Goal: Task Accomplishment & Management: Use online tool/utility

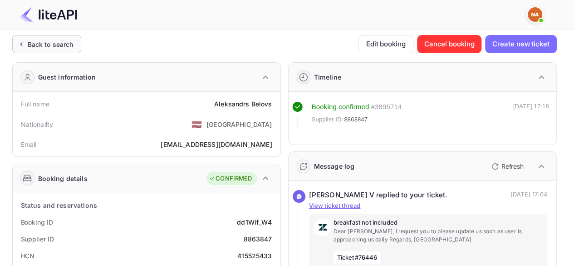
click at [21, 43] on icon at bounding box center [20, 44] width 1 height 3
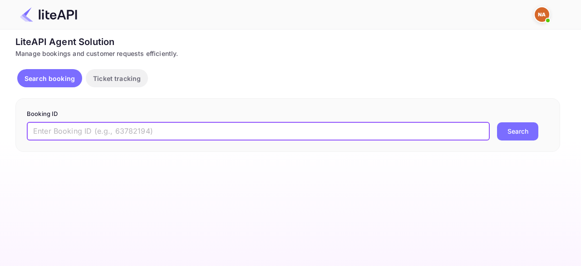
click at [124, 136] on input "text" at bounding box center [258, 131] width 463 height 18
paste input "8770443"
click at [193, 131] on input "8770443" at bounding box center [258, 131] width 463 height 18
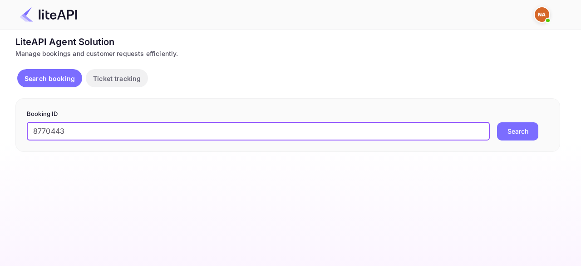
paste input "6TNF2QAsO"
click at [497, 122] on button "Search" at bounding box center [517, 131] width 41 height 18
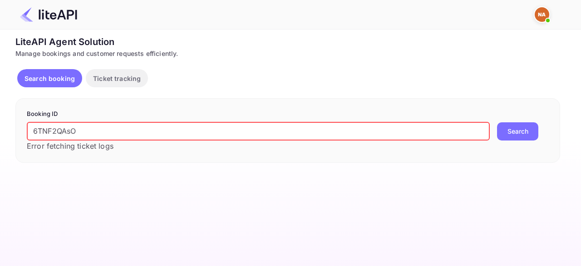
click at [147, 134] on input "6TNF2QAsO" at bounding box center [258, 131] width 463 height 18
paste input "8770443"
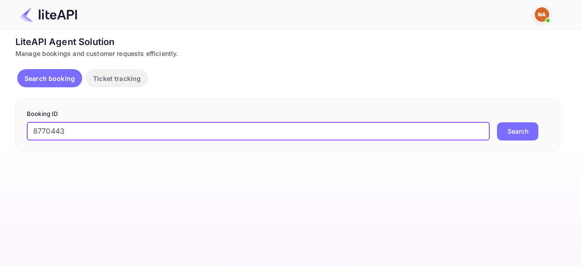
type input "8770443"
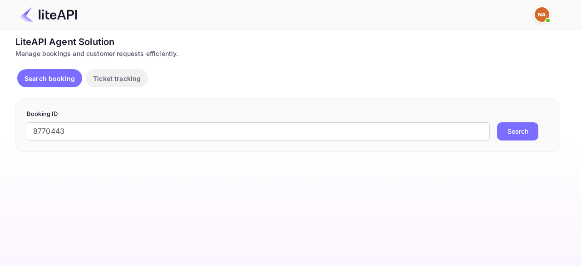
click at [514, 134] on button "Search" at bounding box center [517, 131] width 41 height 18
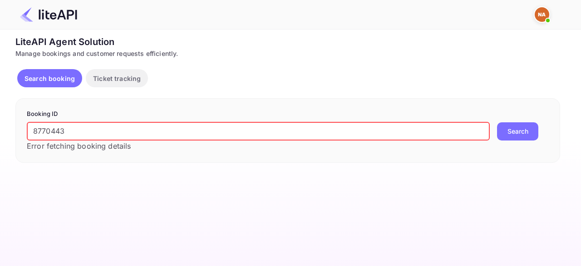
click at [89, 134] on input "8770443" at bounding box center [258, 131] width 463 height 18
drag, startPoint x: 89, startPoint y: 134, endPoint x: 68, endPoint y: 95, distance: 43.9
click at [68, 95] on div "LiteAPI Agent Solution Manage bookings and customer requests efficiently. Searc…" at bounding box center [287, 99] width 545 height 128
click at [113, 126] on input "8770443" at bounding box center [258, 131] width 463 height 18
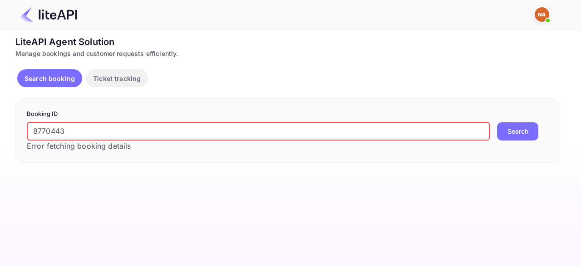
click at [113, 126] on input "8770443" at bounding box center [258, 131] width 463 height 18
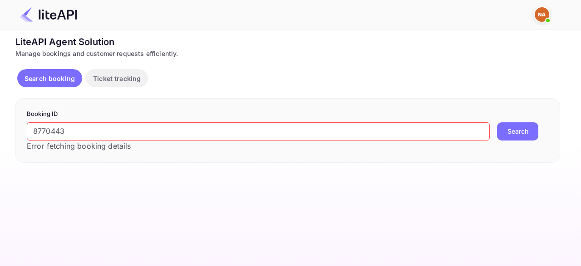
click at [527, 126] on button "Search" at bounding box center [517, 131] width 41 height 18
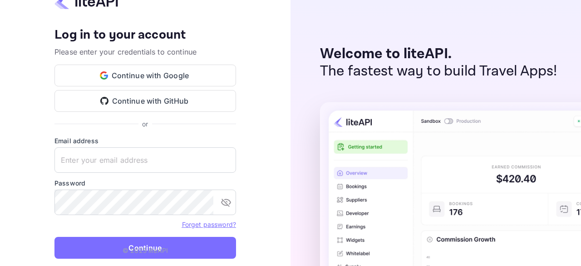
type input "[EMAIL_ADDRESS][DOMAIN_NAME]"
click at [163, 246] on p "© 2025 liteAPI" at bounding box center [145, 250] width 45 height 10
click at [150, 246] on p "© 2025 liteAPI" at bounding box center [145, 250] width 45 height 10
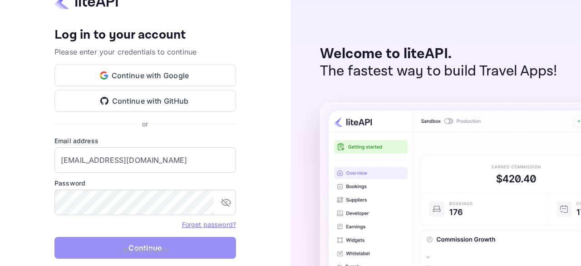
click at [133, 240] on button "Continue" at bounding box center [145, 248] width 182 height 22
